Goal: Navigation & Orientation: Find specific page/section

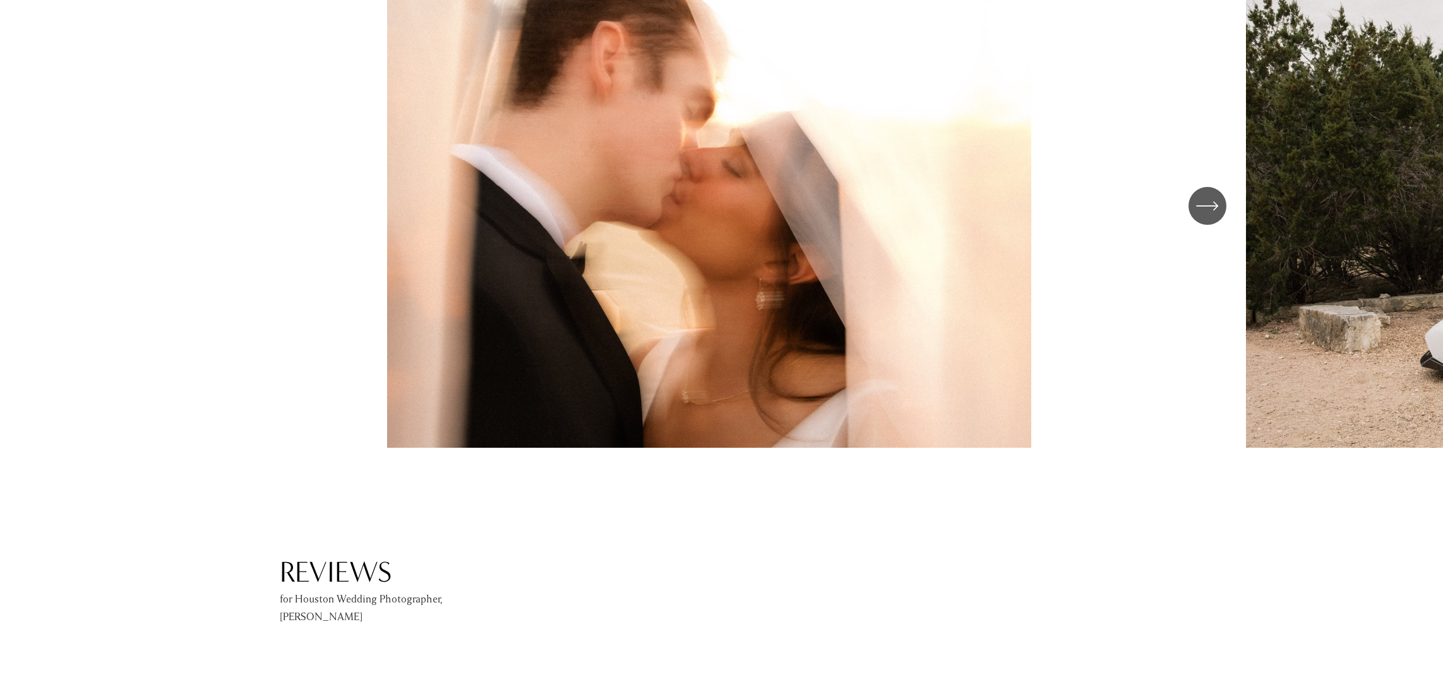
scroll to position [2020, 0]
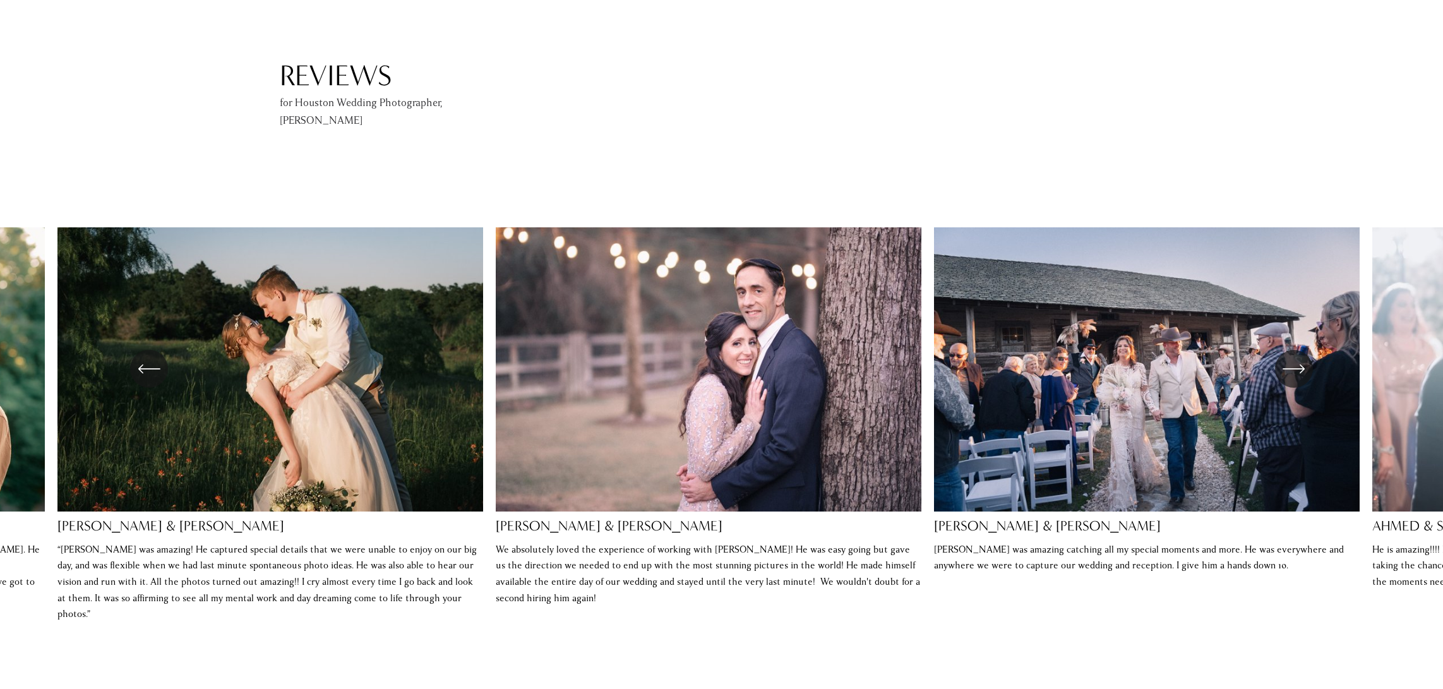
scroll to position [2652, 0]
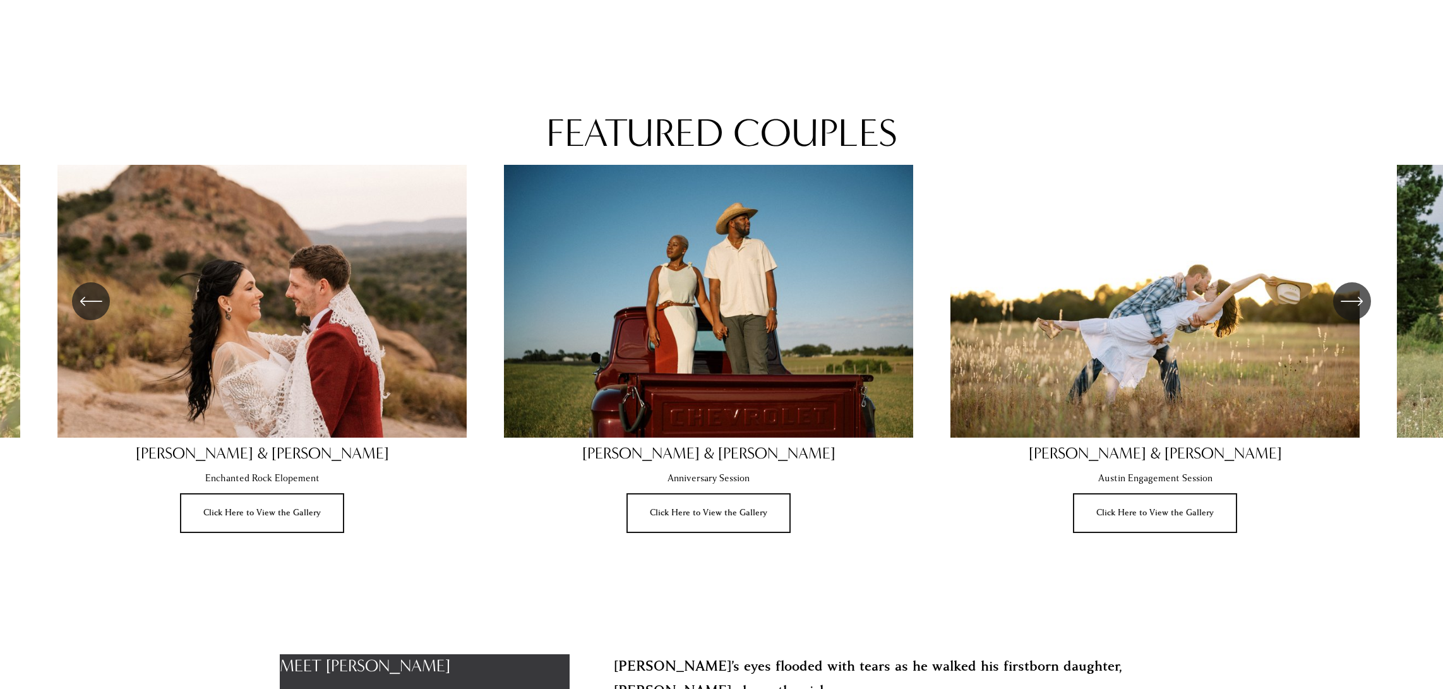
scroll to position [910, 0]
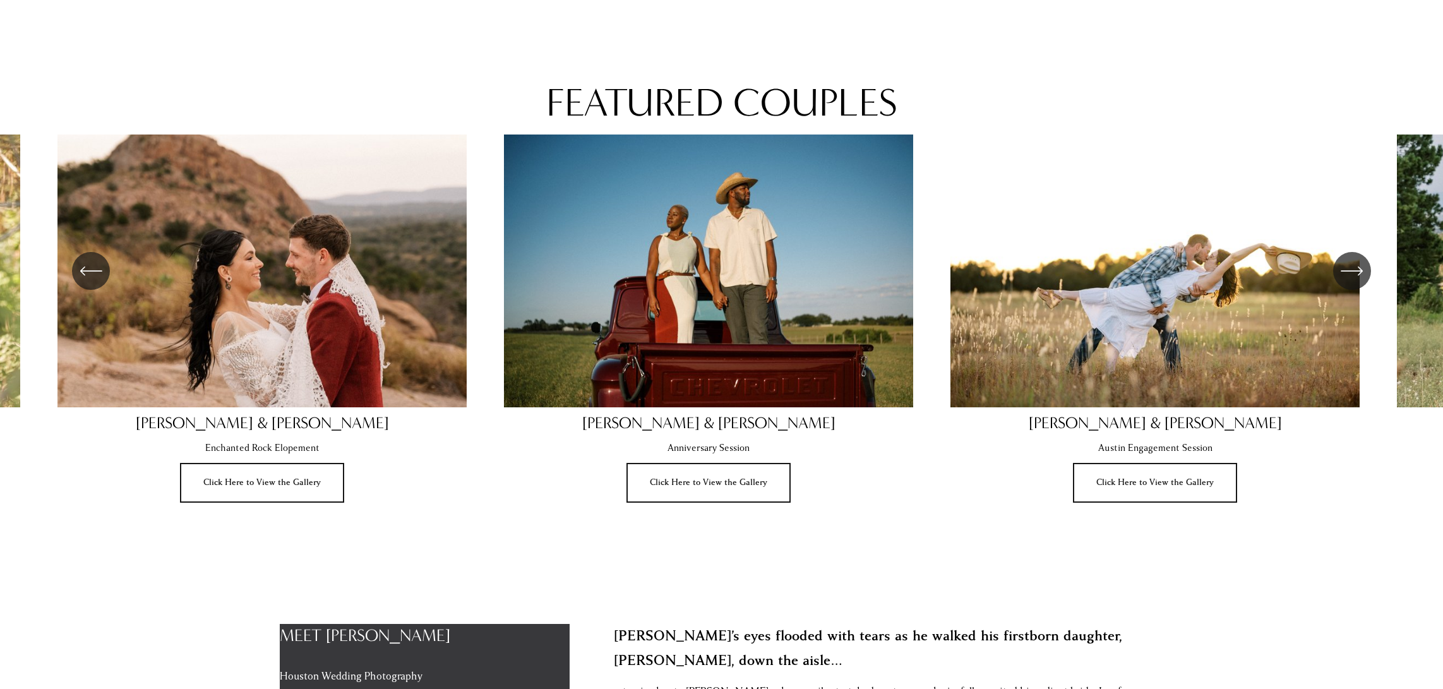
click at [1360, 269] on icon "\a \a \a Next\a \a" at bounding box center [1351, 270] width 23 height 23
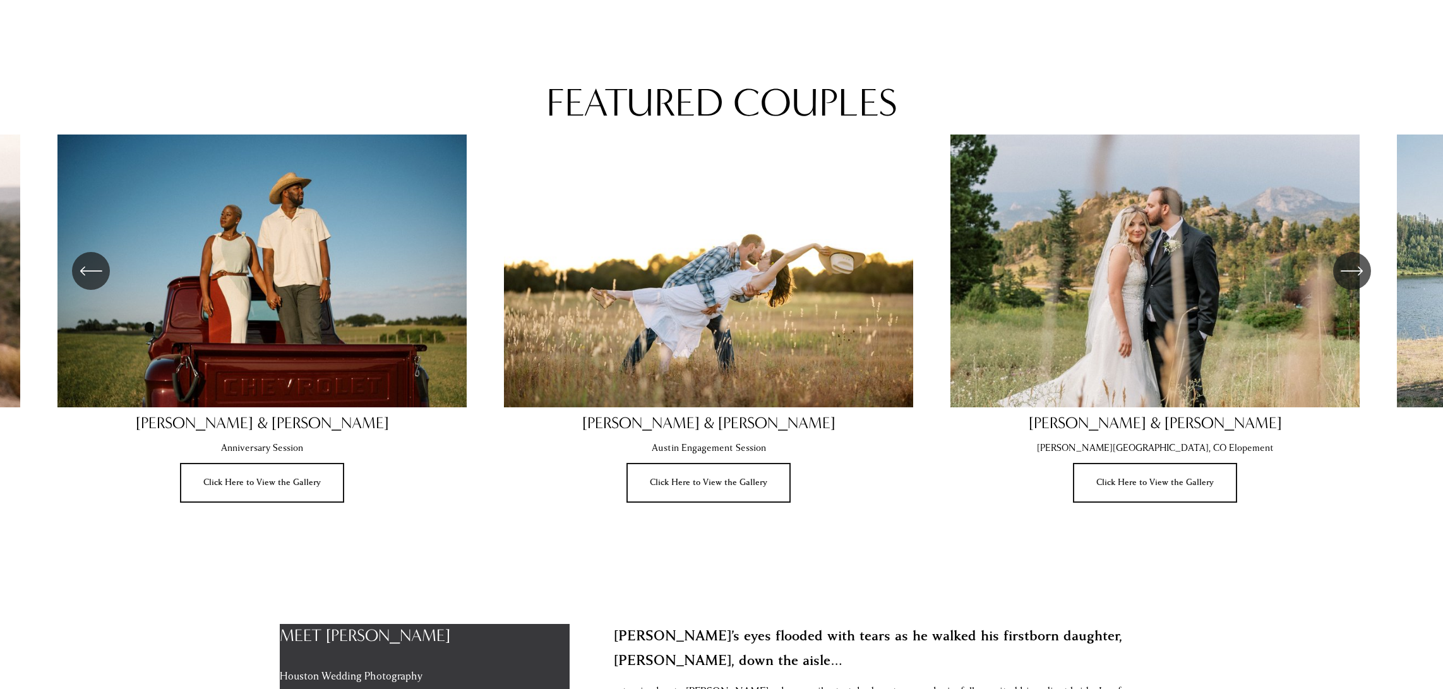
click at [1360, 269] on icon "\a \a \a Next\a \a" at bounding box center [1351, 270] width 23 height 23
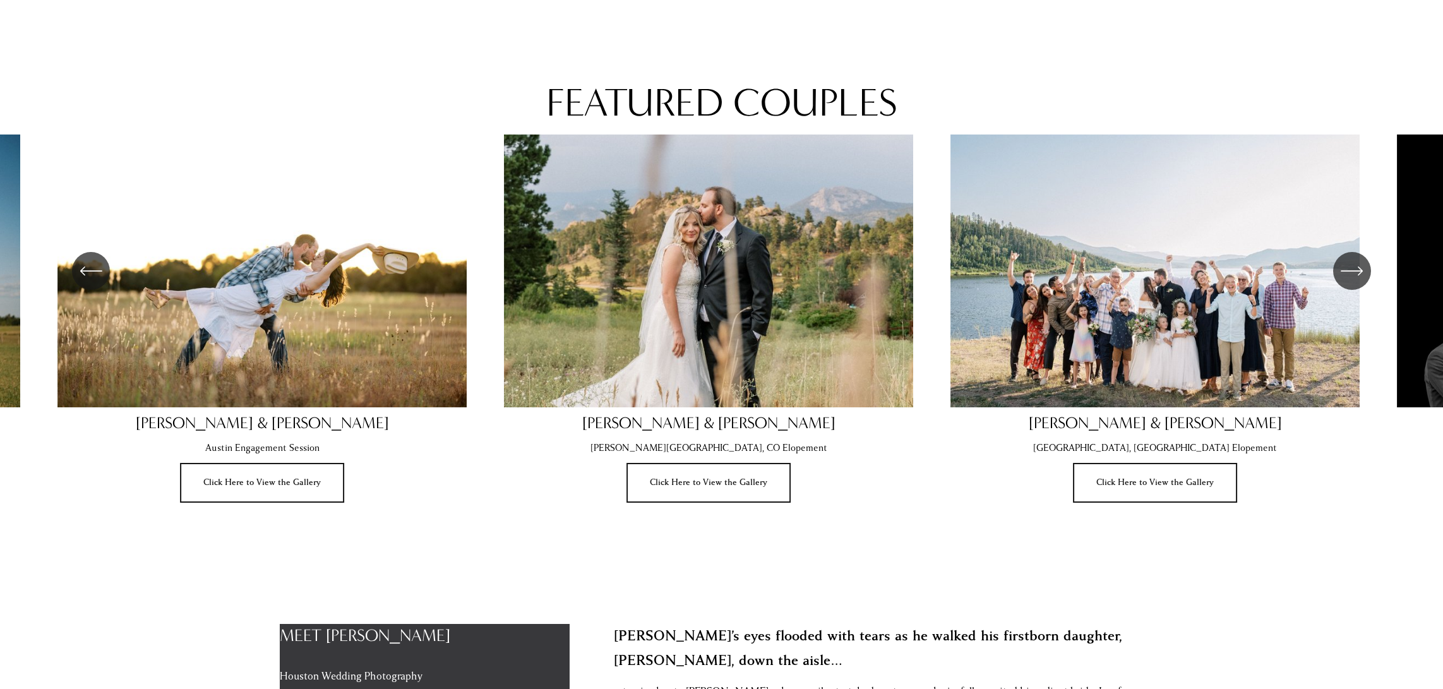
click at [1360, 269] on icon "\a \a \a Next\a \a" at bounding box center [1351, 270] width 23 height 23
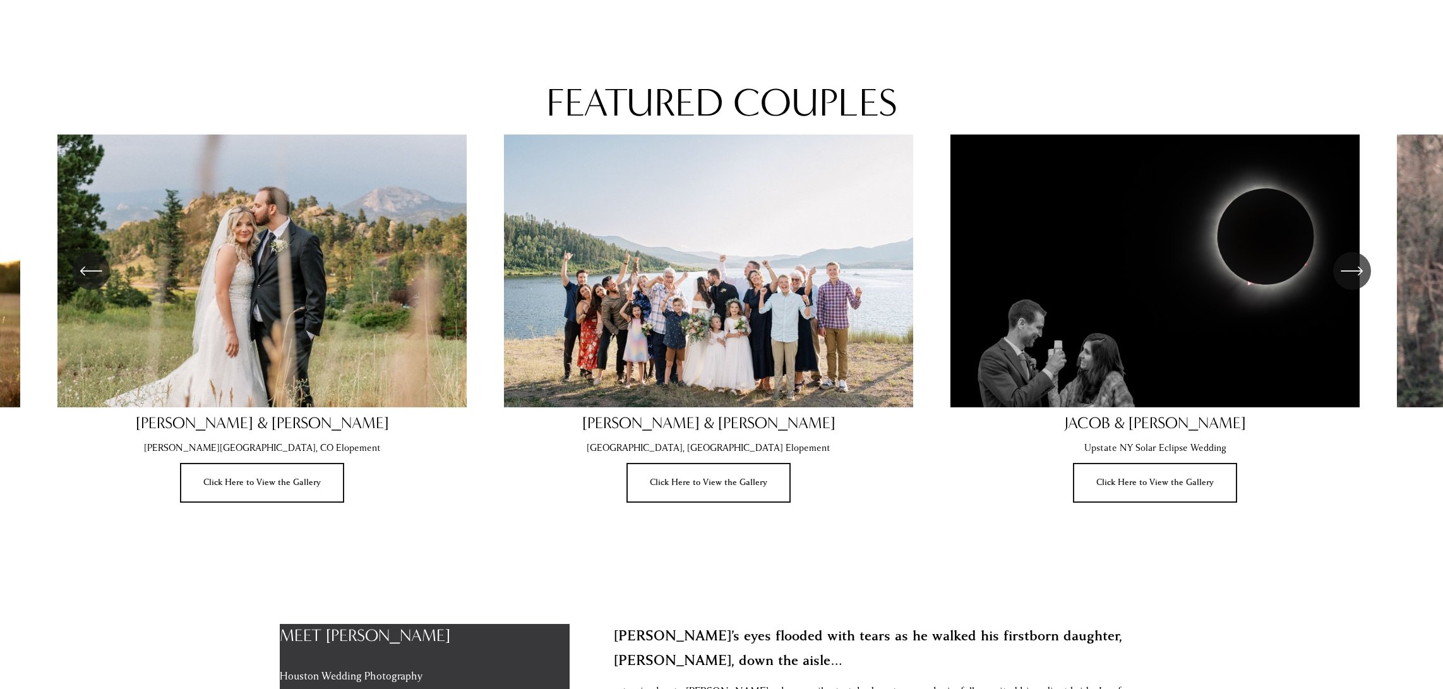
click at [1360, 269] on icon "\a \a \a Next\a \a" at bounding box center [1351, 270] width 23 height 23
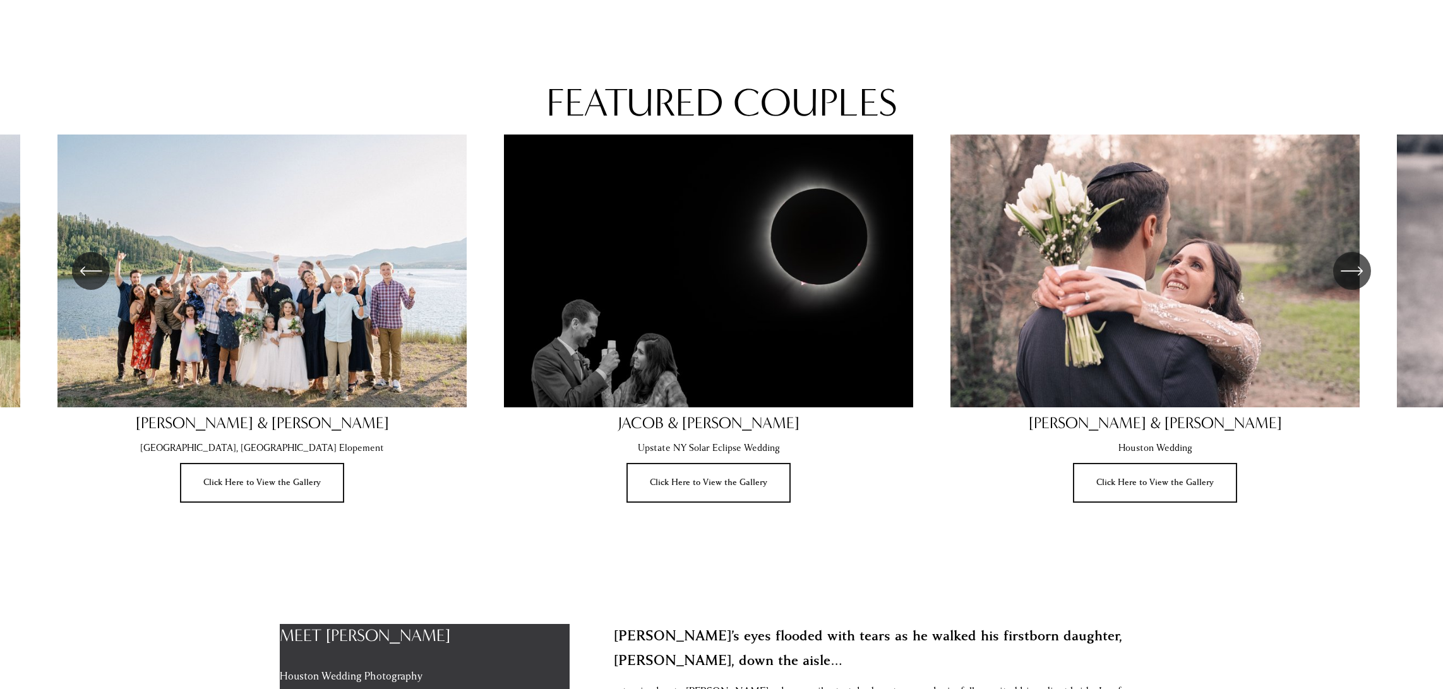
click at [1360, 269] on icon "\a \a \a Next\a \a" at bounding box center [1351, 270] width 23 height 23
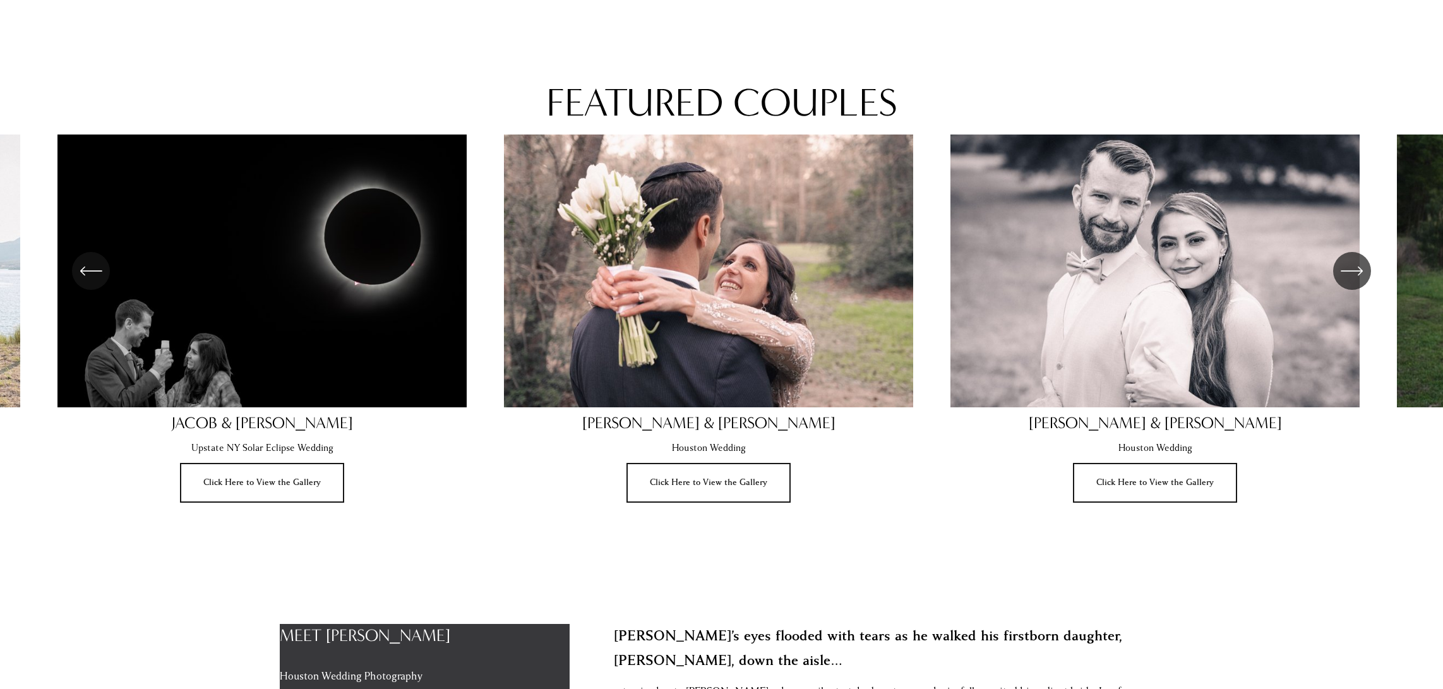
click at [1360, 269] on icon "\a \a \a Next\a \a" at bounding box center [1351, 270] width 23 height 23
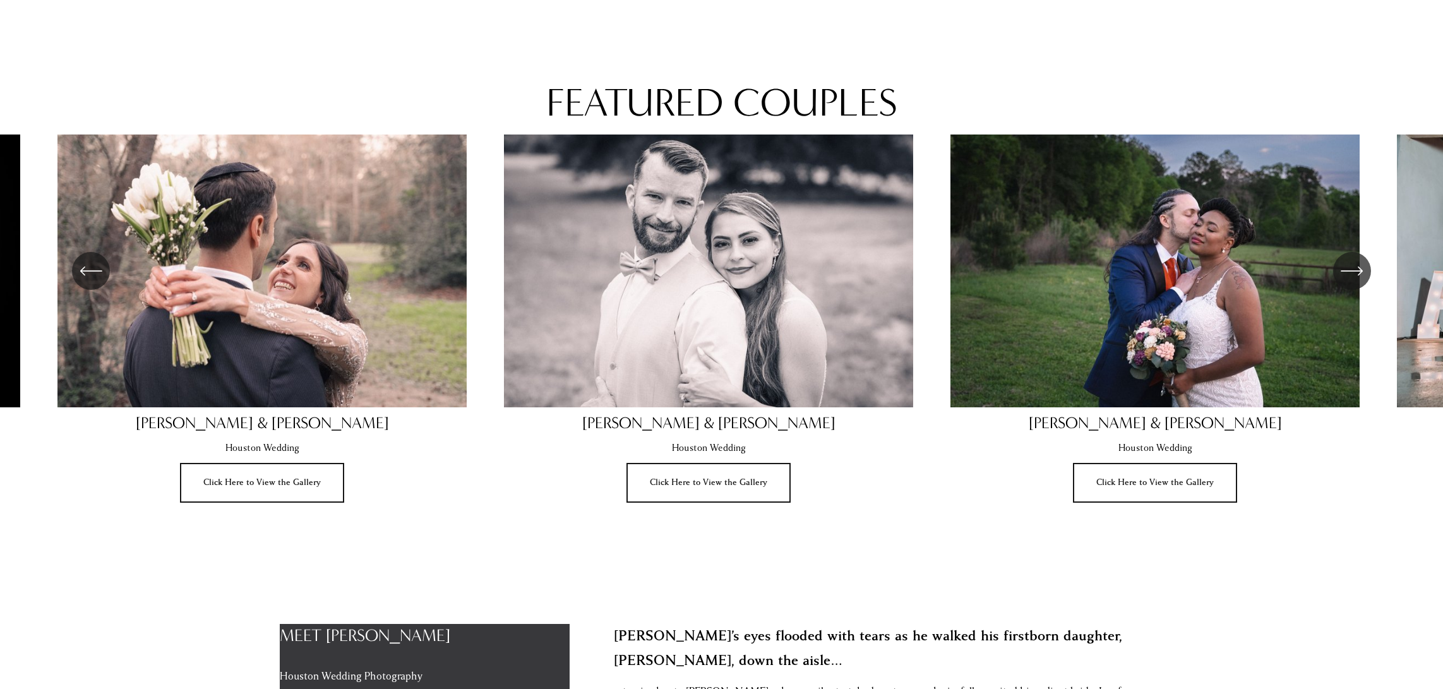
click at [1360, 269] on icon "\a \a \a Next\a \a" at bounding box center [1351, 270] width 23 height 23
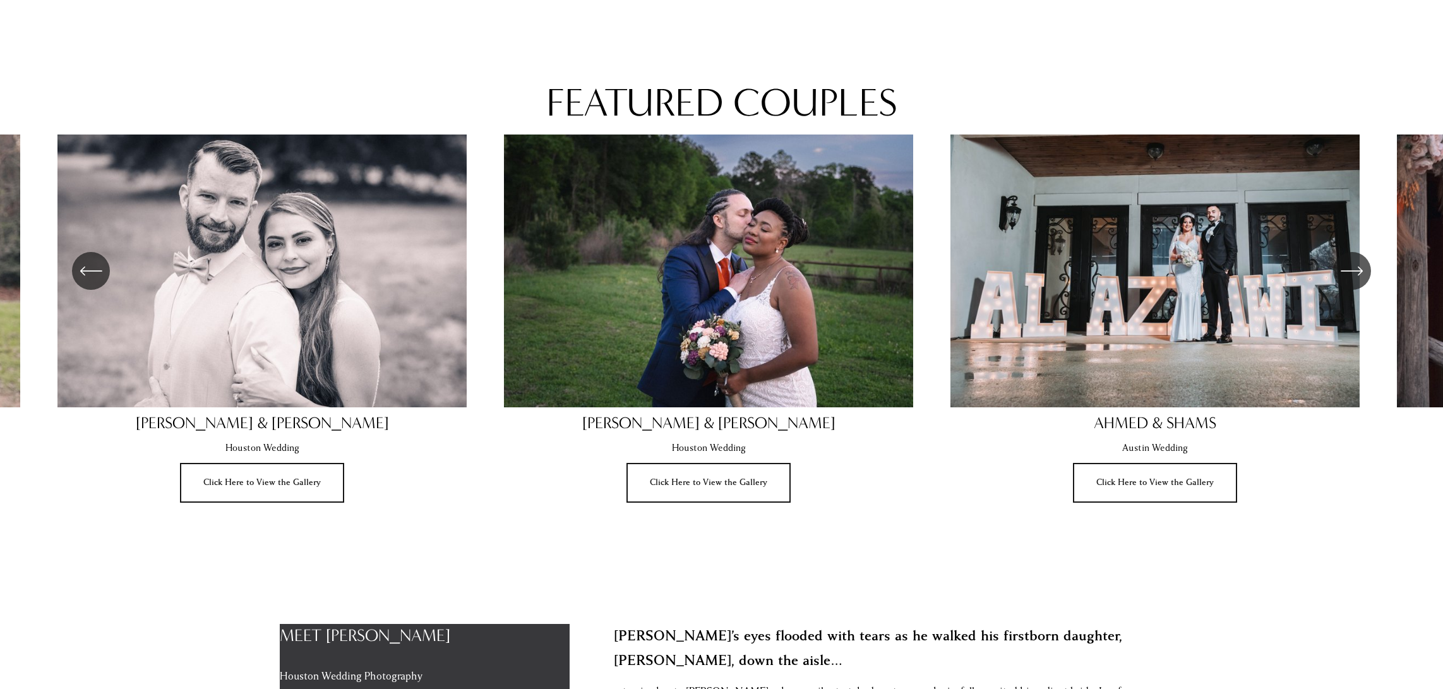
click at [1360, 269] on icon "\a \a \a Next\a \a" at bounding box center [1351, 270] width 23 height 23
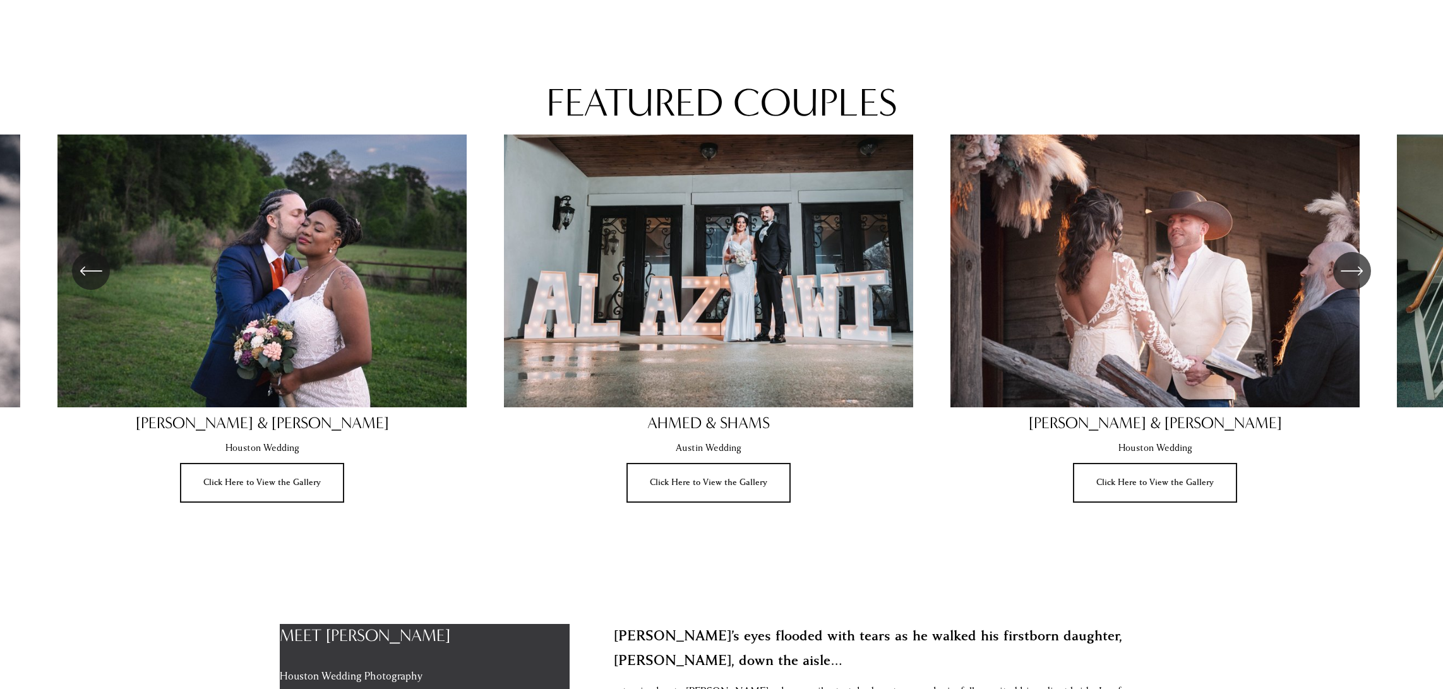
click at [1360, 269] on icon "\a \a \a Next\a \a" at bounding box center [1351, 270] width 23 height 23
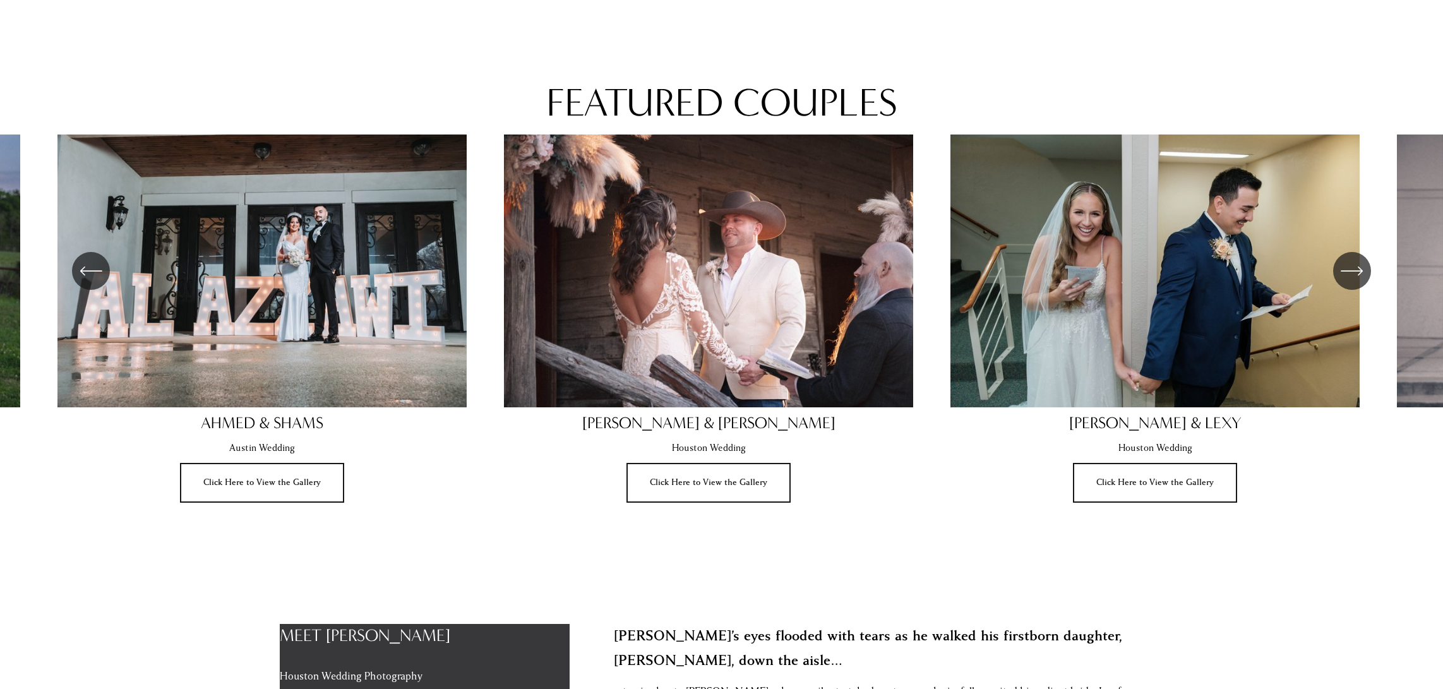
click at [1360, 269] on icon "\a \a \a Next\a \a" at bounding box center [1351, 270] width 23 height 23
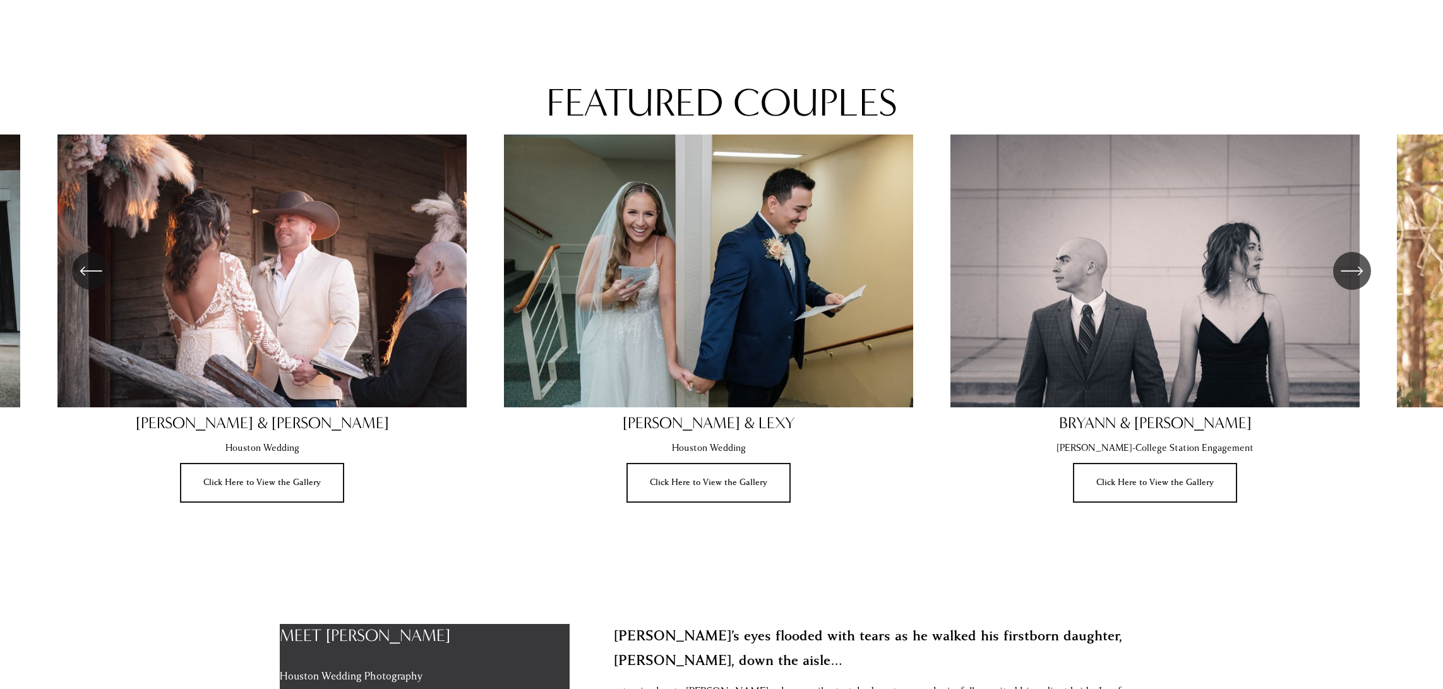
click at [1360, 269] on icon "\a \a \a Next\a \a" at bounding box center [1351, 270] width 23 height 23
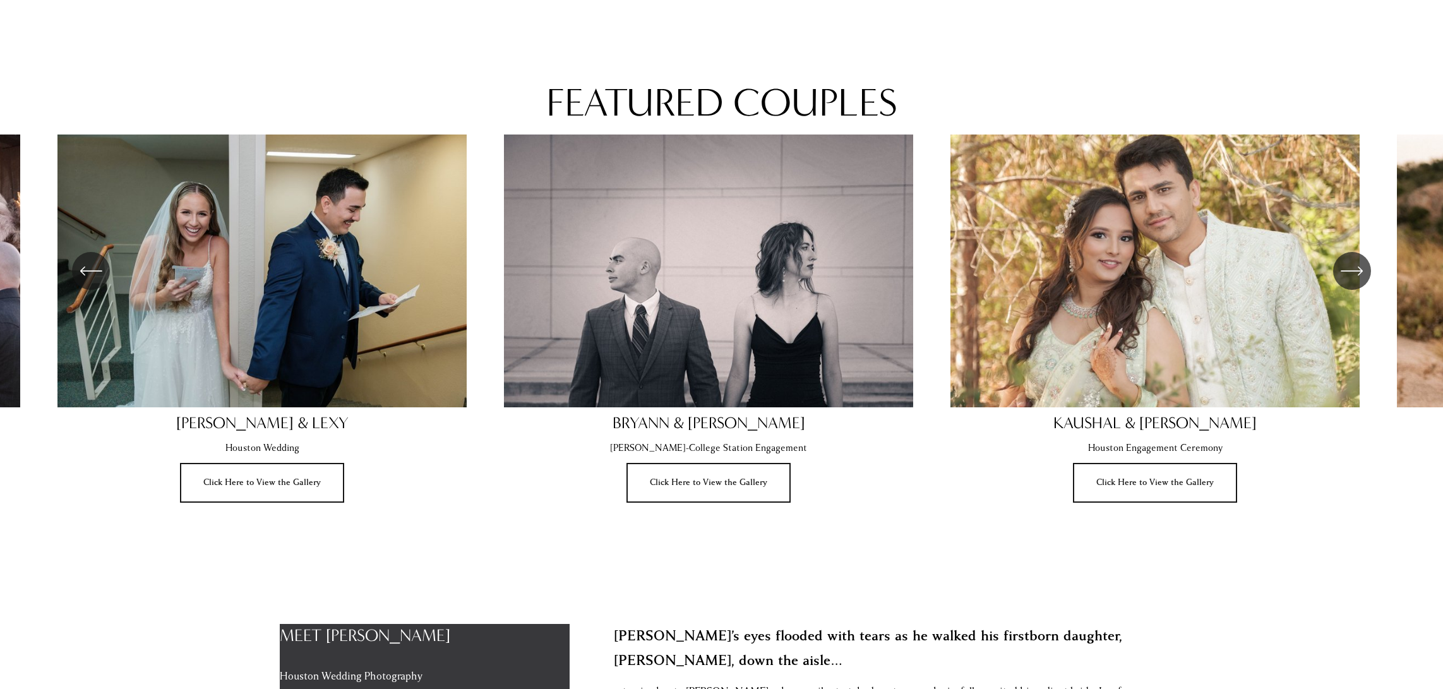
click at [1360, 269] on icon "\a \a \a Next\a \a" at bounding box center [1351, 270] width 23 height 23
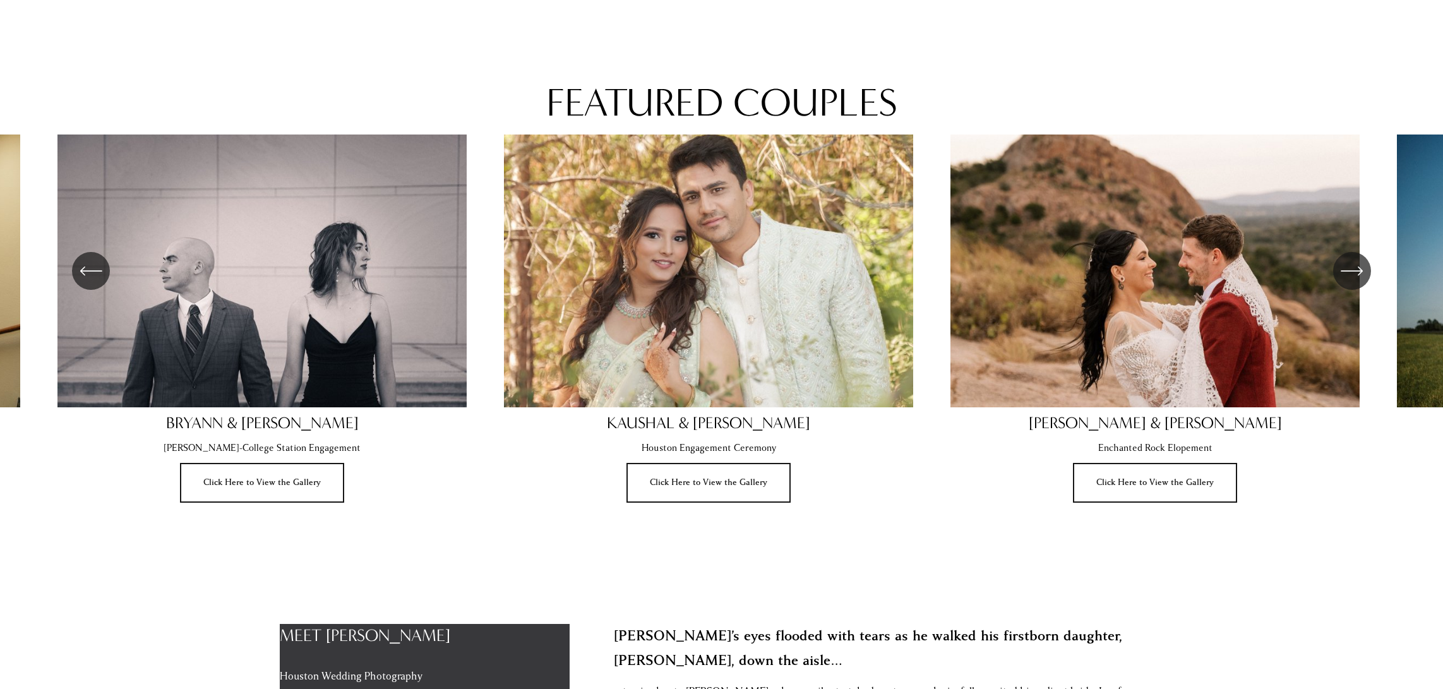
click at [1360, 269] on icon "\a \a \a Next\a \a" at bounding box center [1351, 270] width 23 height 23
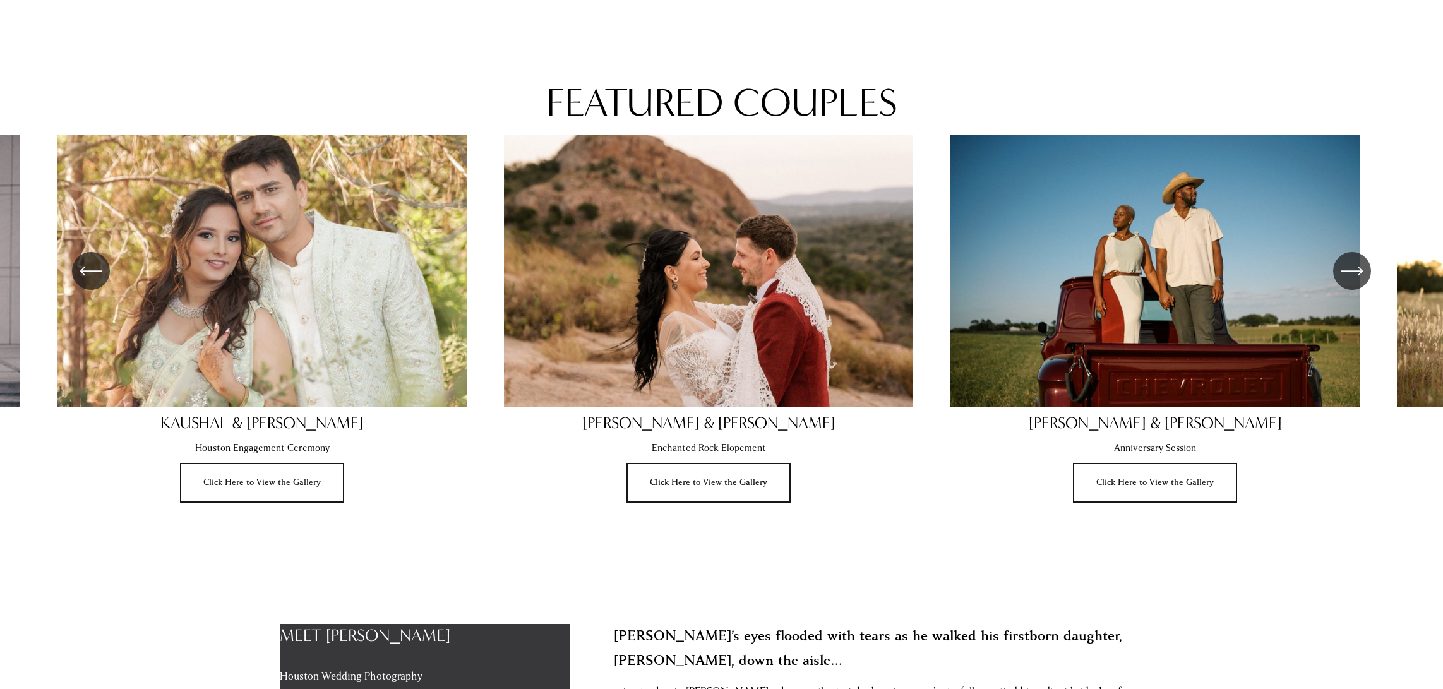
click at [1360, 269] on icon "\a \a \a Next\a \a" at bounding box center [1351, 270] width 23 height 23
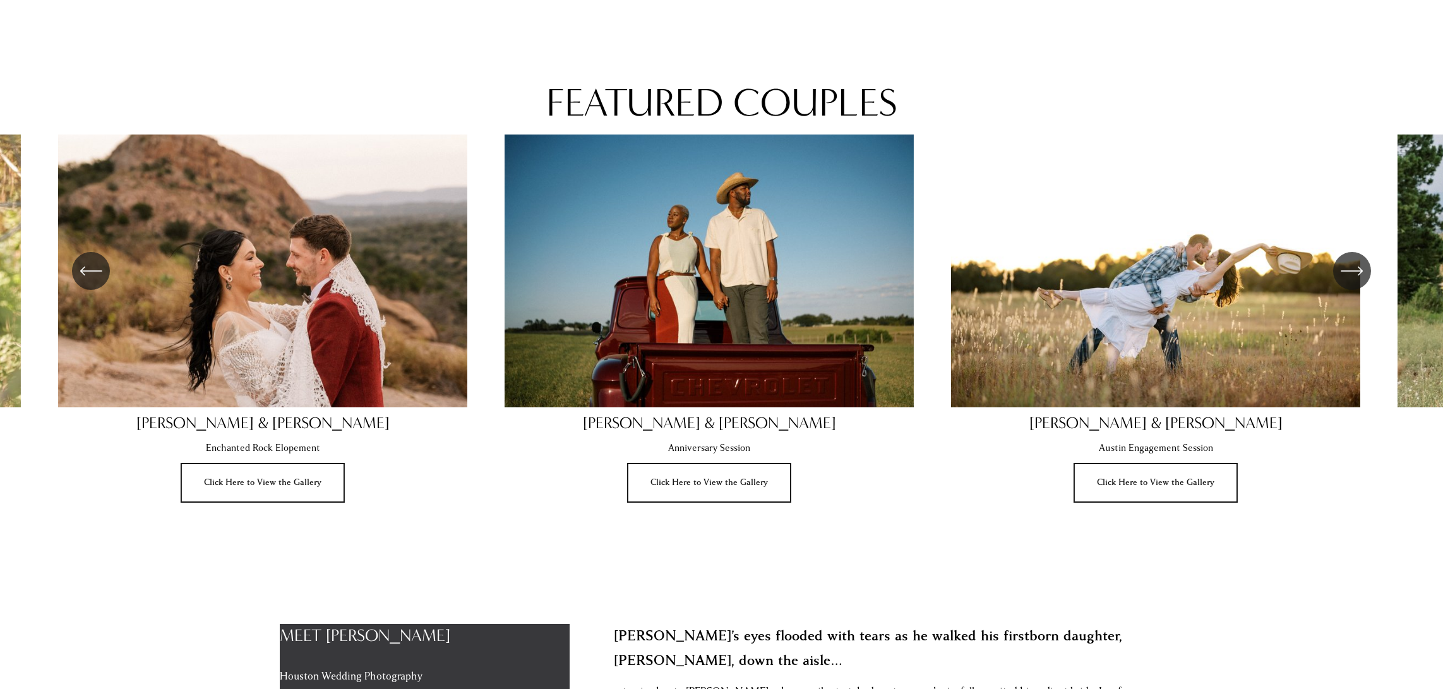
click at [1360, 269] on icon "\a \a \a Next\a \a" at bounding box center [1351, 270] width 23 height 23
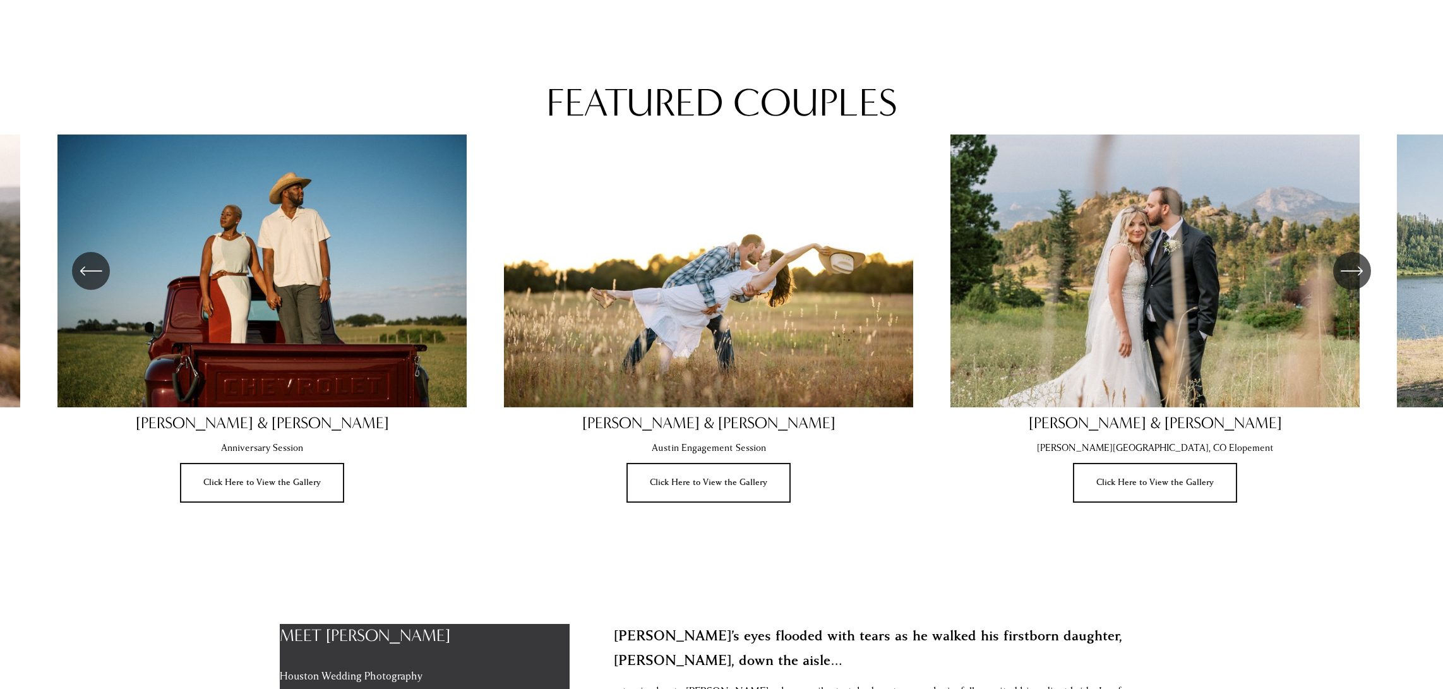
click at [1360, 269] on icon "\a \a \a Next\a \a" at bounding box center [1351, 270] width 23 height 23
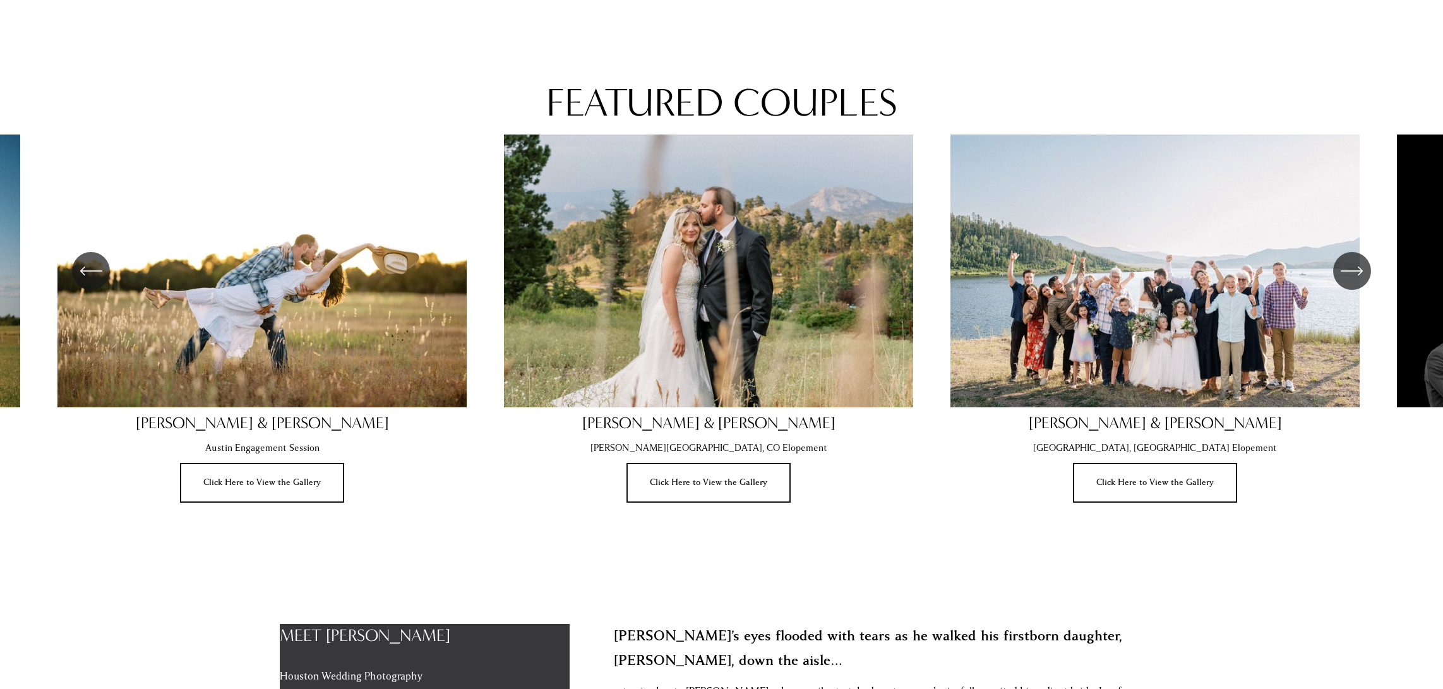
click at [1360, 269] on icon "\a \a \a Next\a \a" at bounding box center [1351, 270] width 23 height 23
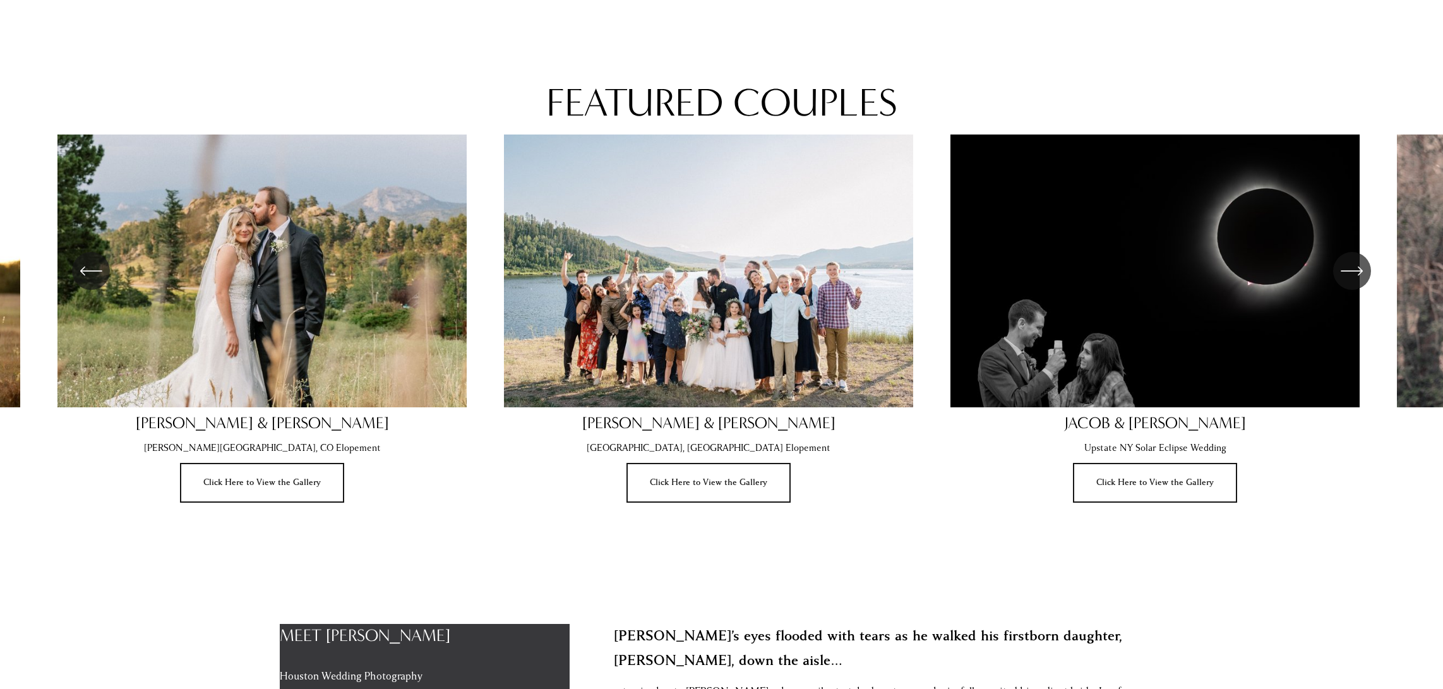
click at [1360, 269] on icon "\a \a \a Next\a \a" at bounding box center [1351, 270] width 23 height 23
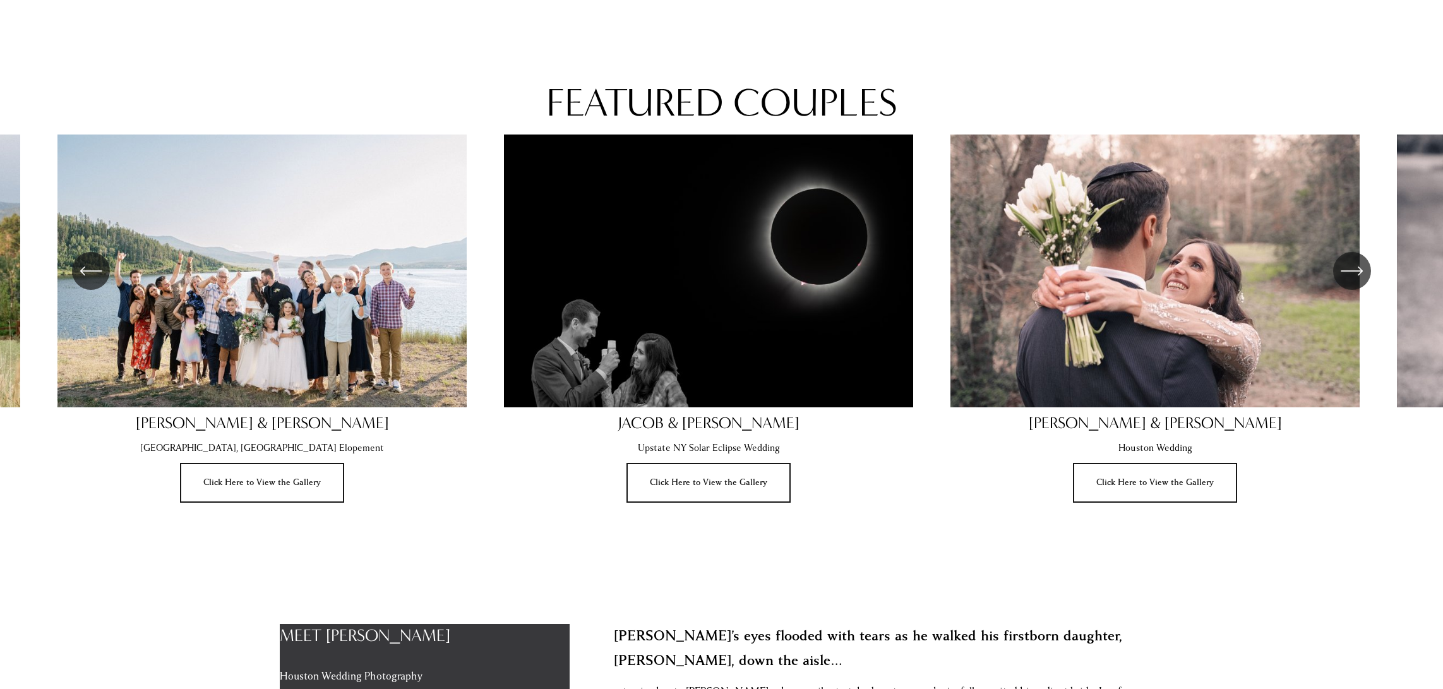
click at [1360, 269] on icon "\a \a \a Next\a \a" at bounding box center [1351, 270] width 23 height 23
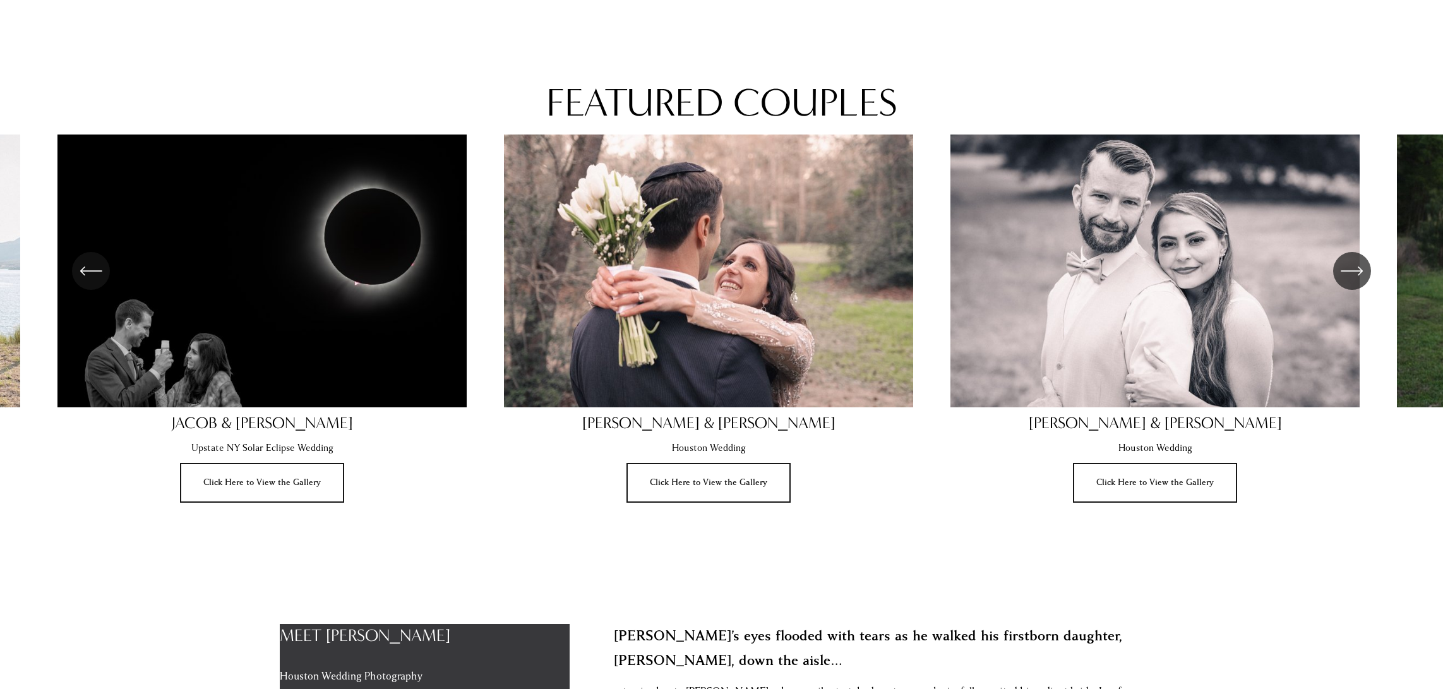
click at [1360, 269] on icon "\a \a \a Next\a \a" at bounding box center [1351, 270] width 23 height 23
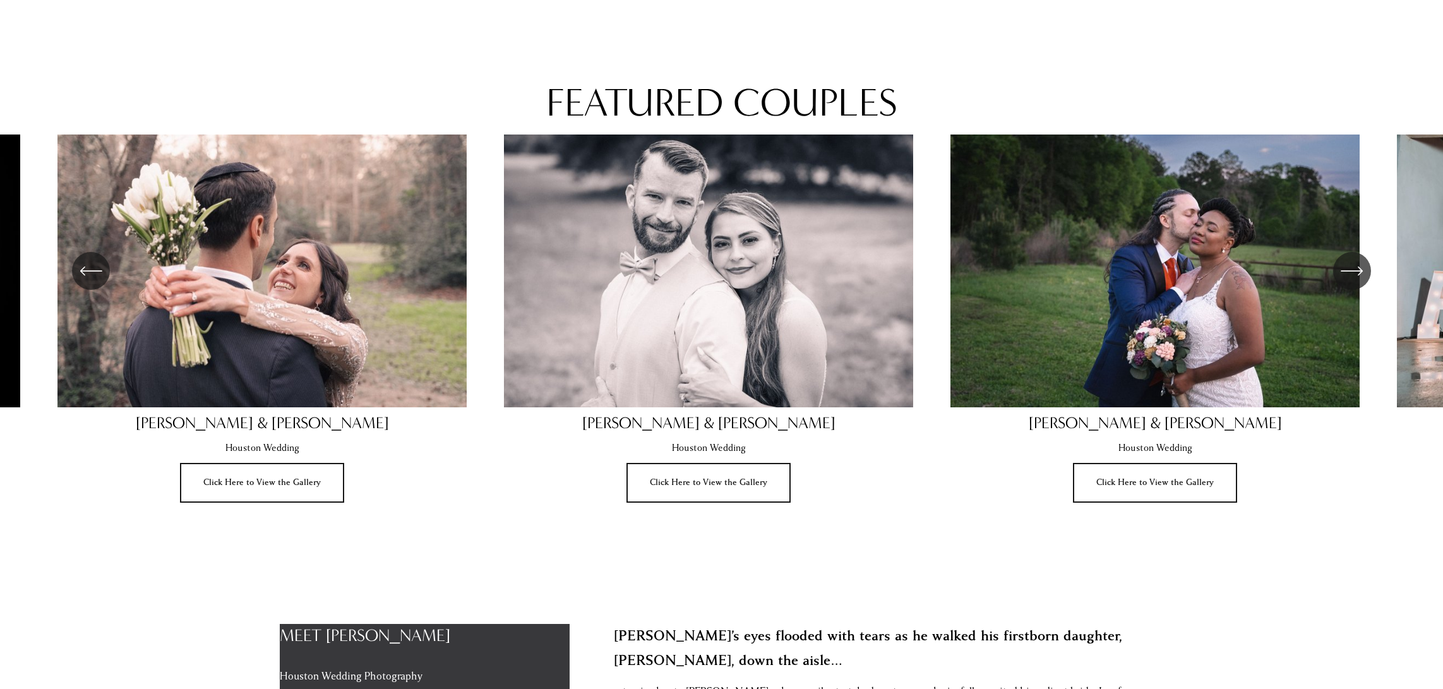
click at [1360, 269] on icon "\a \a \a Next\a \a" at bounding box center [1351, 270] width 23 height 23
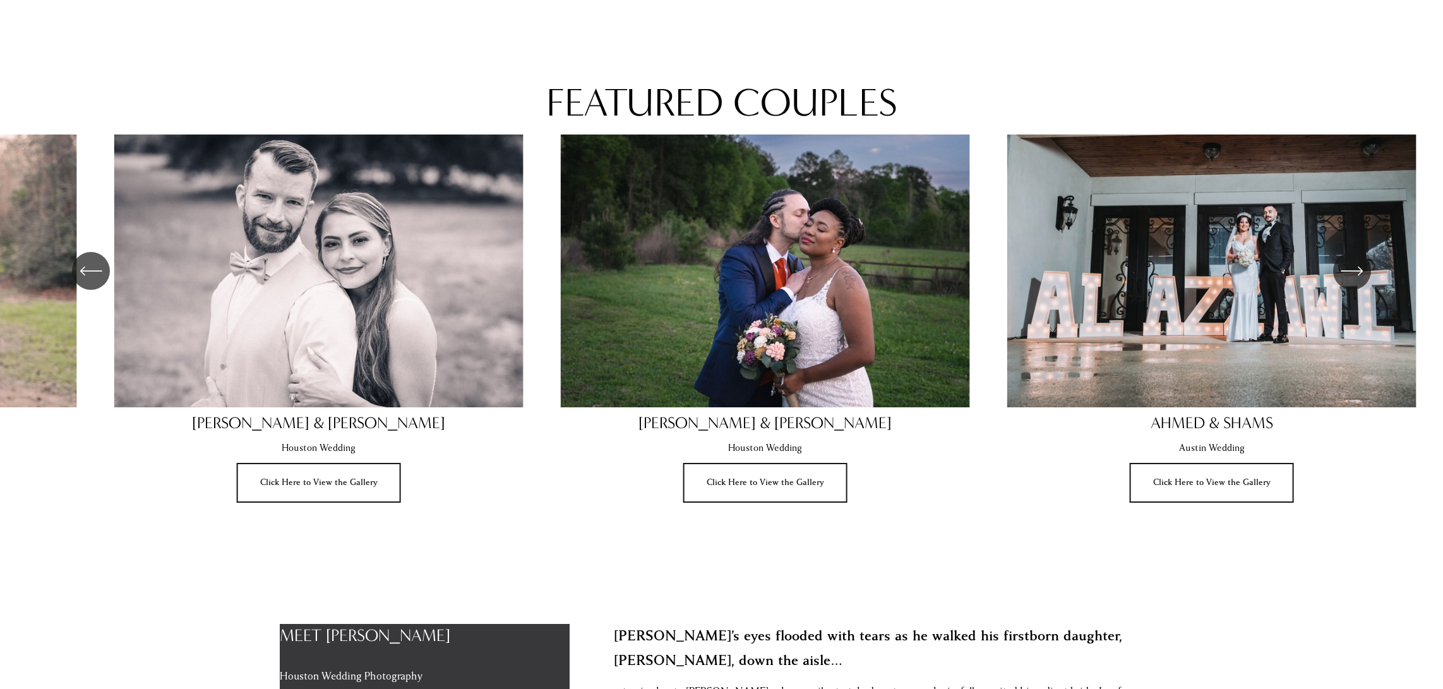
click at [1360, 269] on icon "\a \a \a Next\a \a" at bounding box center [1351, 270] width 23 height 23
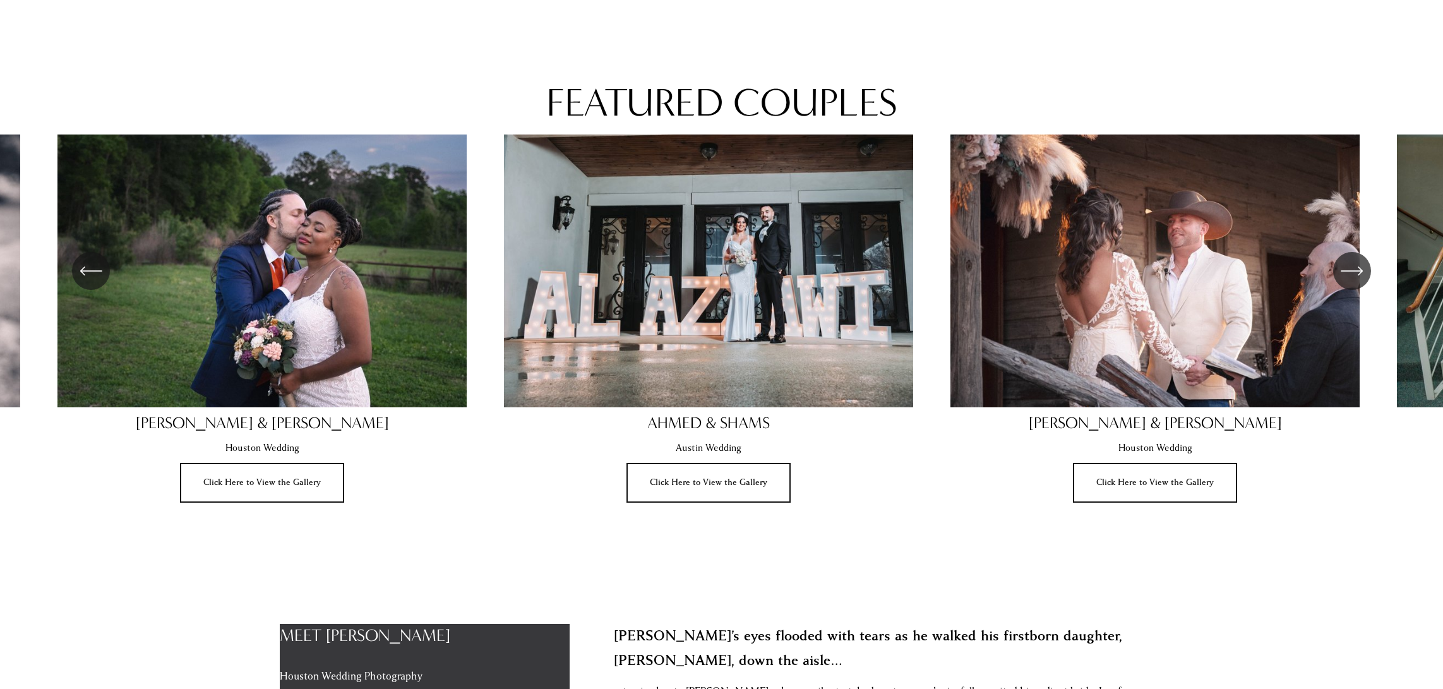
click at [1360, 269] on icon "\a \a \a Next\a \a" at bounding box center [1351, 270] width 23 height 23
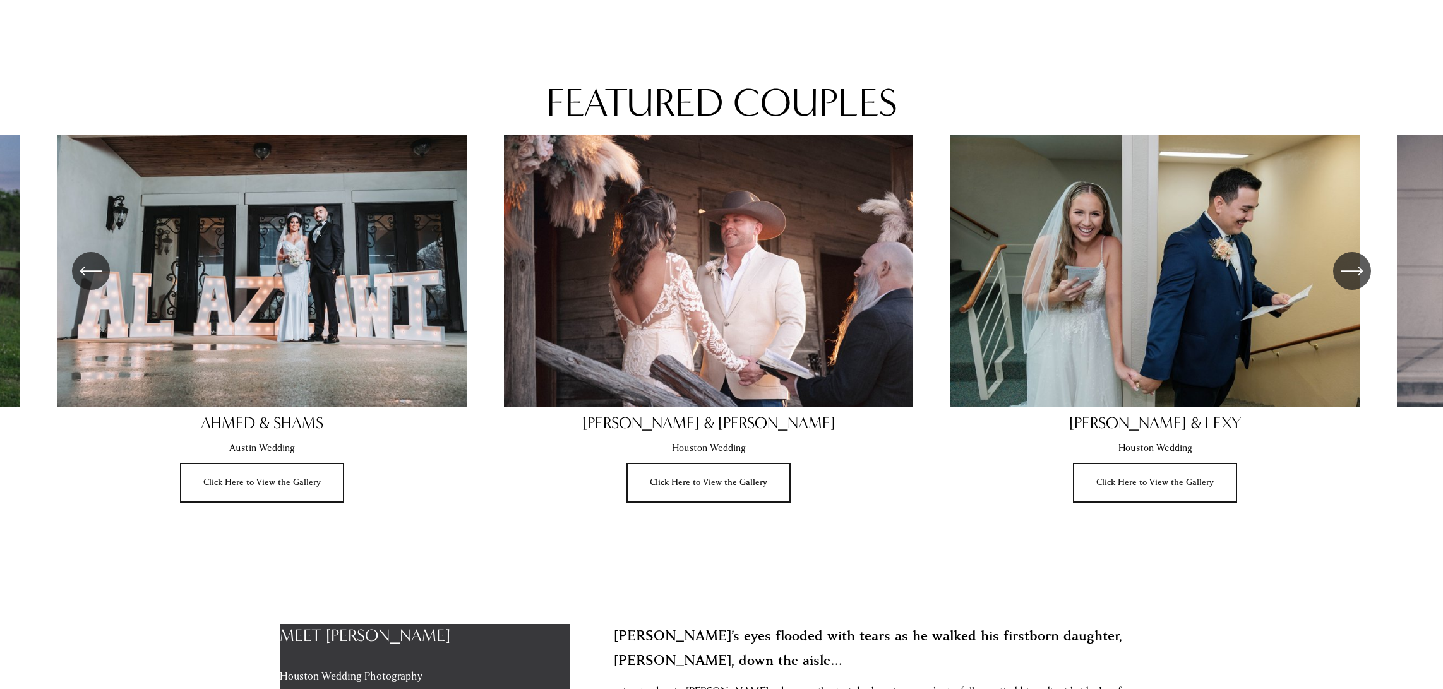
click at [1360, 269] on icon "\a \a \a Next\a \a" at bounding box center [1351, 270] width 23 height 23
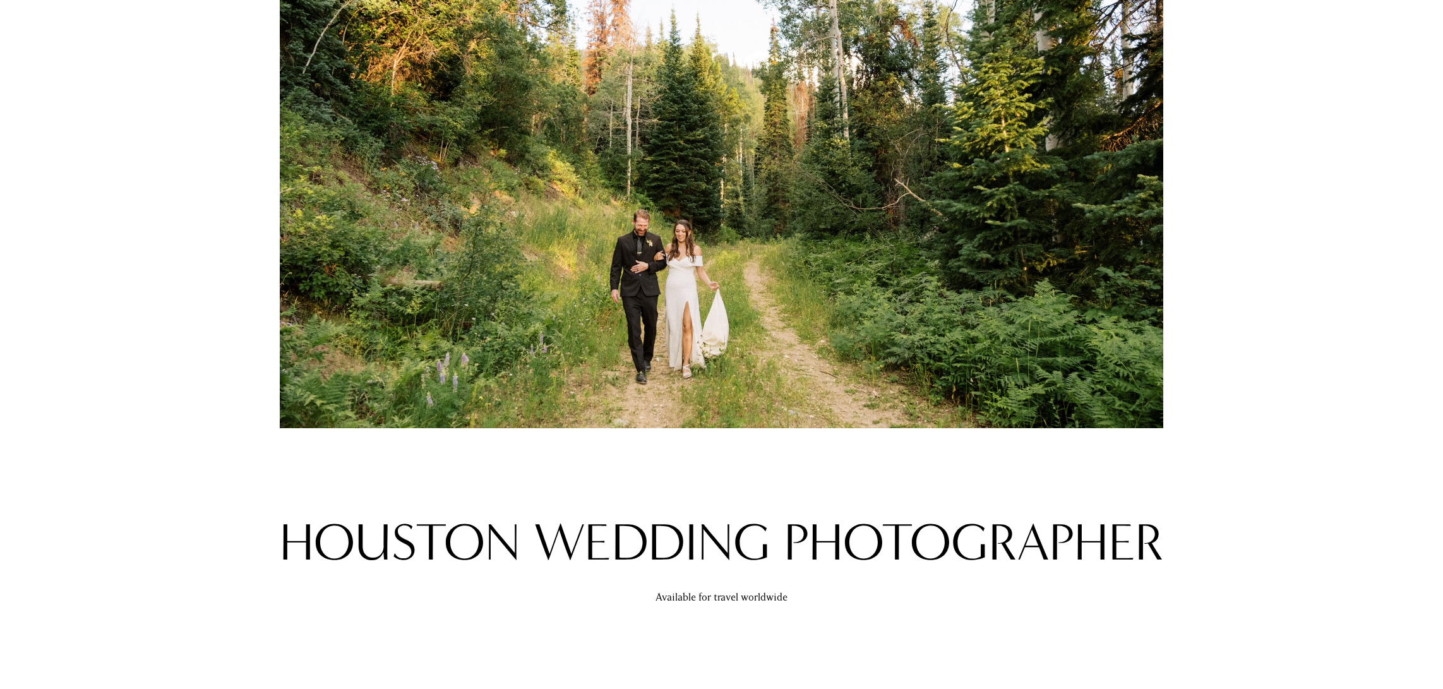
scroll to position [0, 0]
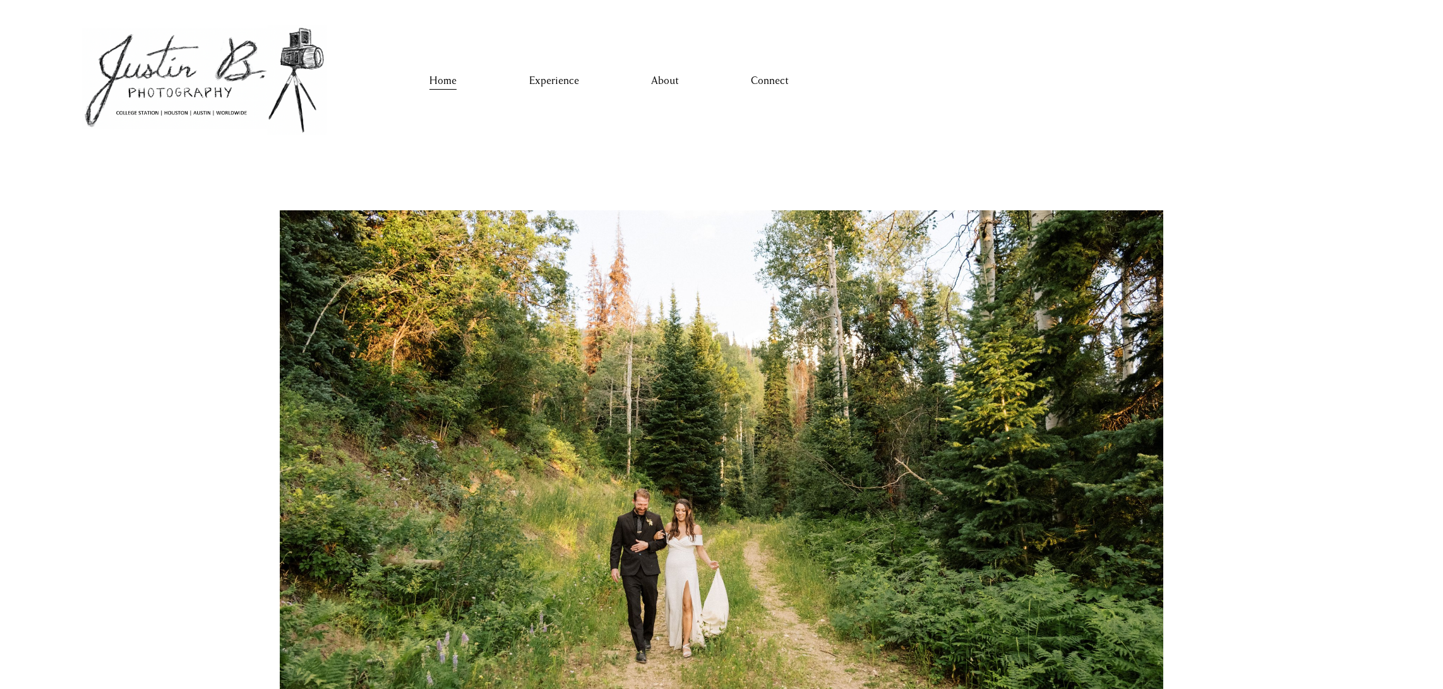
click at [556, 83] on link "Experience" at bounding box center [554, 81] width 50 height 20
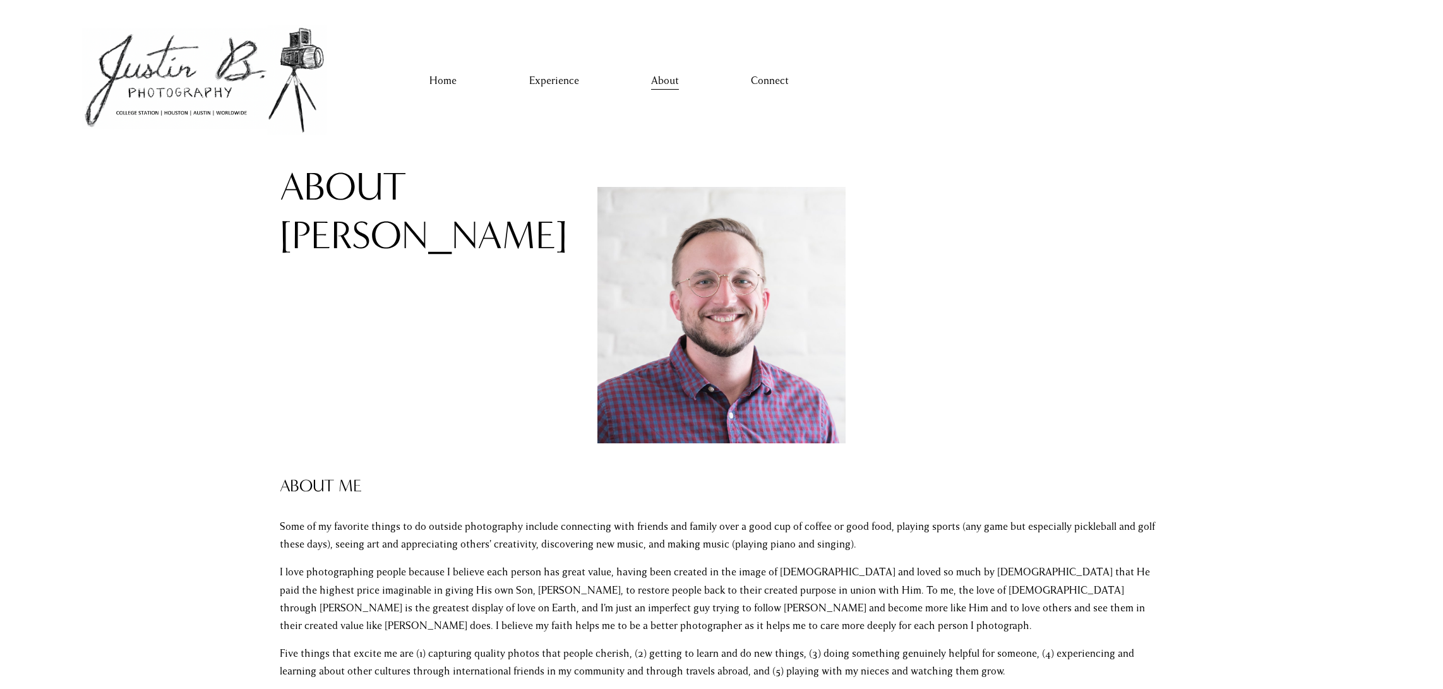
click at [759, 88] on link "Connect" at bounding box center [770, 81] width 38 height 20
